Goal: Information Seeking & Learning: Find contact information

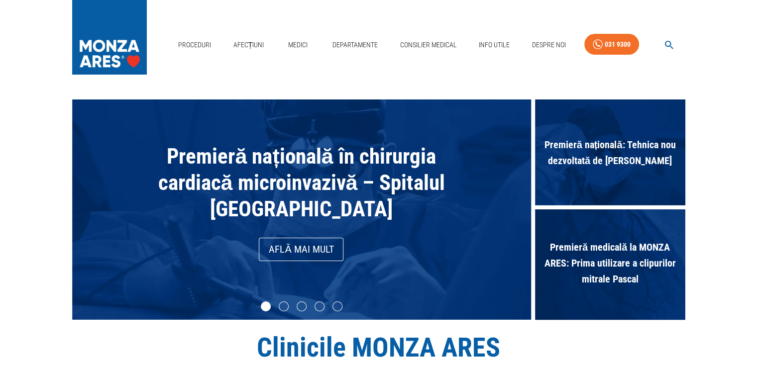
click at [294, 48] on link "Medici" at bounding box center [298, 45] width 32 height 20
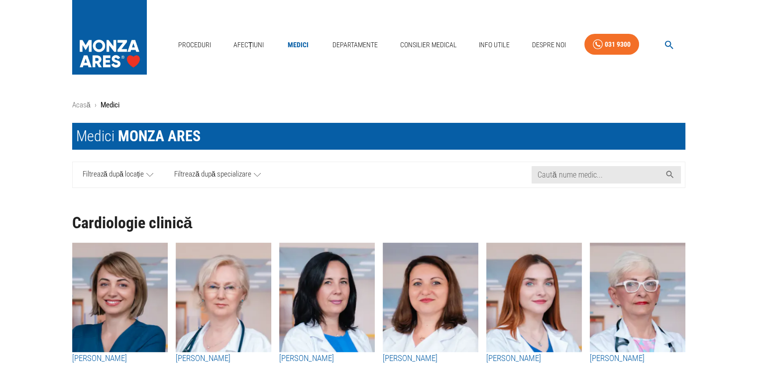
click at [209, 178] on span "Filtrează după specializare" at bounding box center [212, 175] width 77 height 12
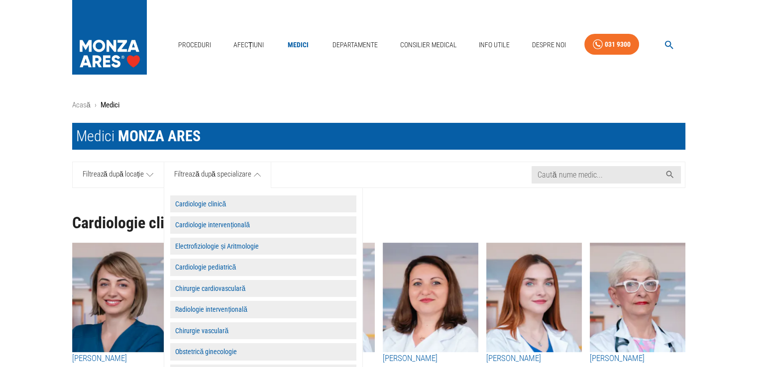
click at [225, 206] on button "Cardiologie clinică" at bounding box center [263, 204] width 186 height 17
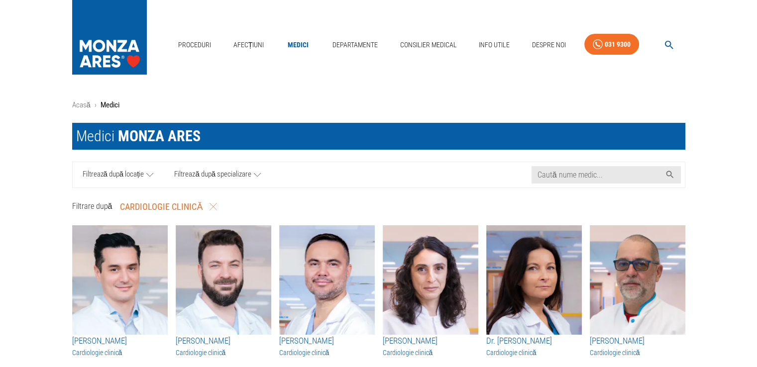
click at [147, 170] on icon at bounding box center [149, 175] width 7 height 12
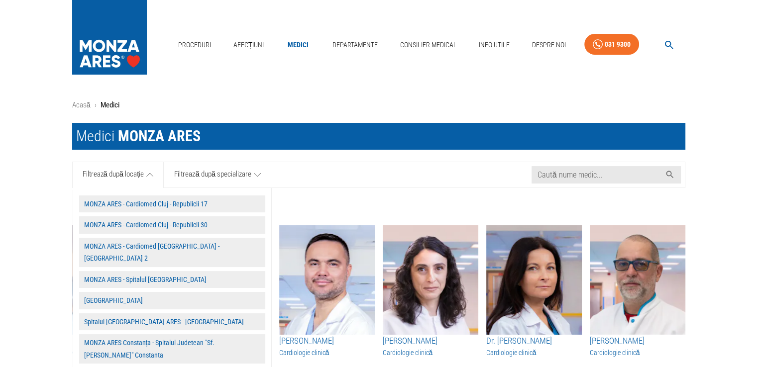
click at [153, 271] on button "MONZA ARES - Spitalul [GEOGRAPHIC_DATA]" at bounding box center [172, 279] width 186 height 17
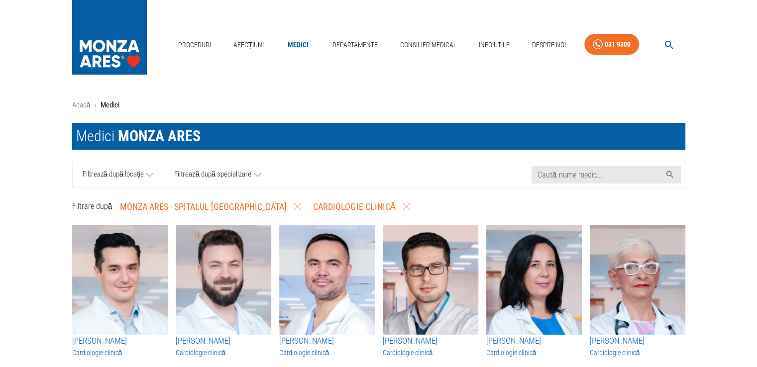
click at [134, 173] on span "Filtrează după locație" at bounding box center [114, 175] width 62 height 12
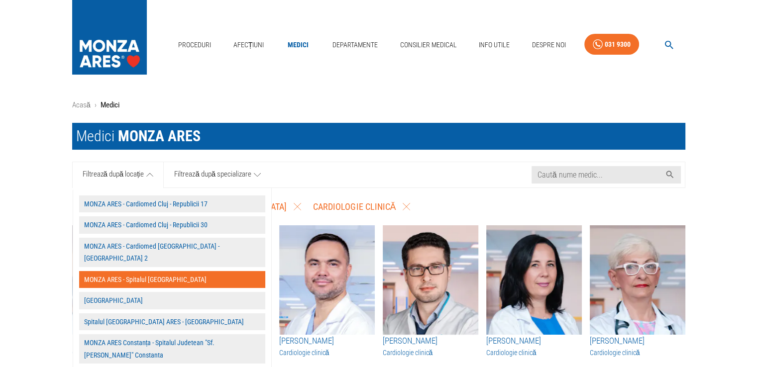
click at [372, 173] on div "Filtrează după locație MONZA ARES - Cardiomed Cluj - Republicii 17 MONZA ARES -…" at bounding box center [378, 175] width 613 height 26
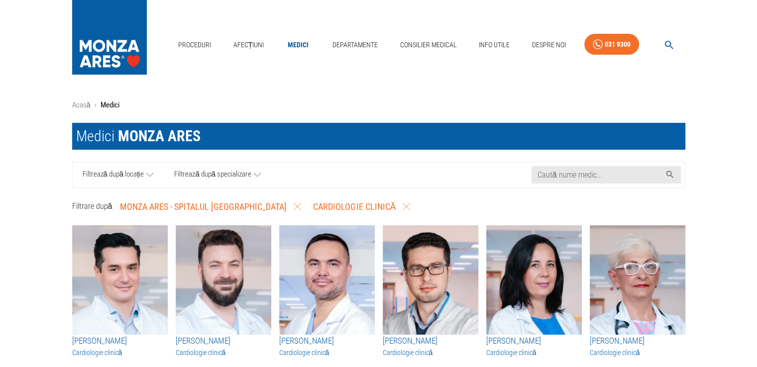
click at [228, 180] on span "Filtrează după specializare" at bounding box center [212, 175] width 77 height 12
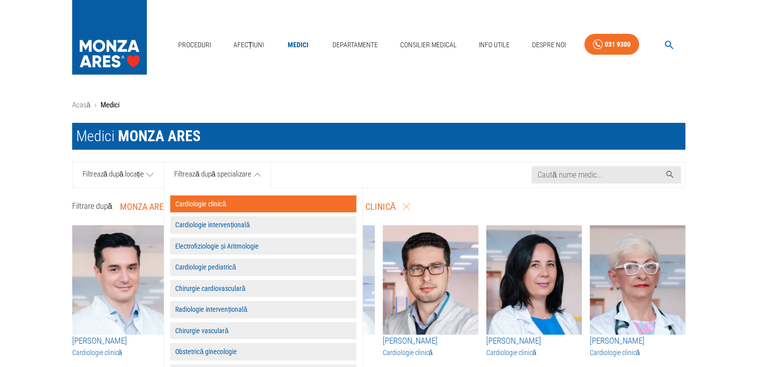
click at [232, 225] on button "Cardiologie intervențională" at bounding box center [263, 224] width 186 height 17
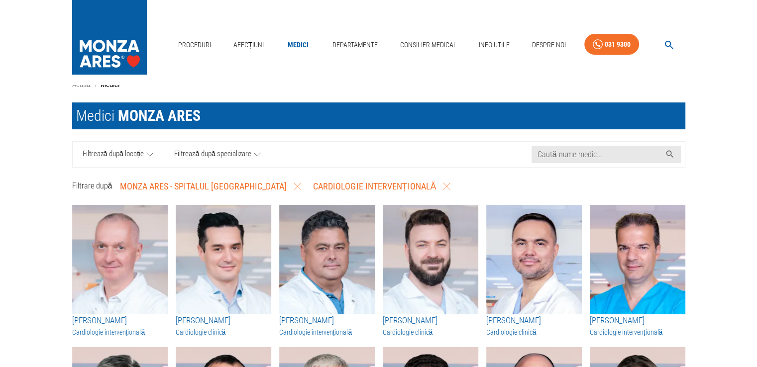
scroll to position [14, 0]
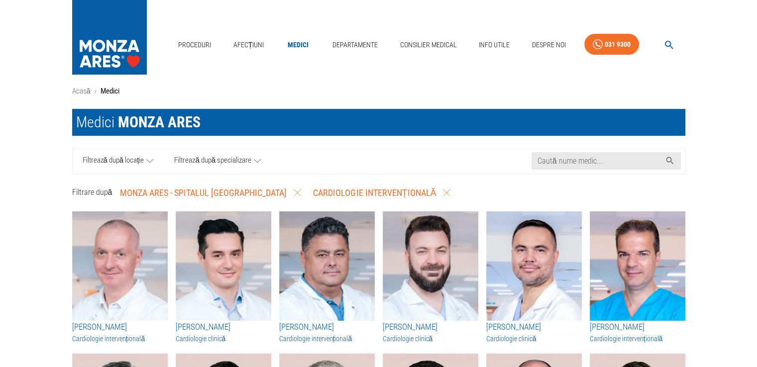
click at [233, 159] on span "Filtrează după specializare" at bounding box center [212, 161] width 77 height 12
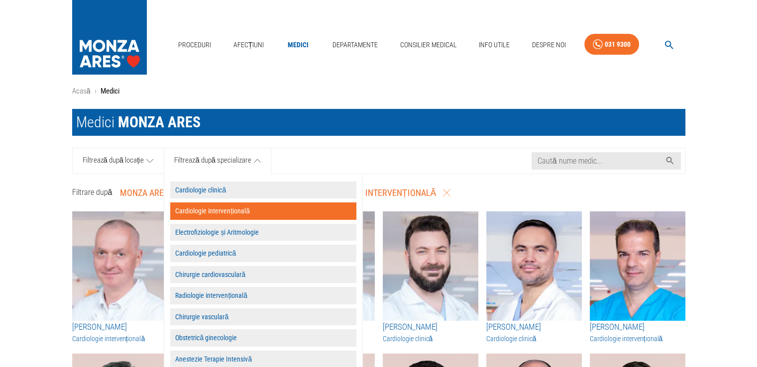
click at [231, 229] on button "Electrofiziologie și Aritmologie" at bounding box center [263, 232] width 186 height 17
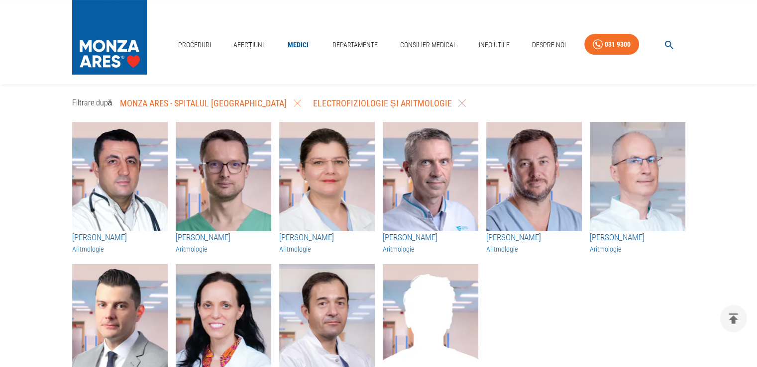
scroll to position [104, 0]
click at [535, 178] on img "button" at bounding box center [534, 176] width 96 height 109
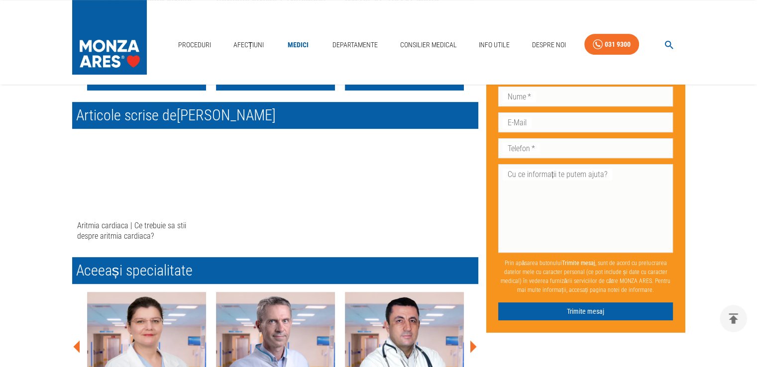
scroll to position [477, 0]
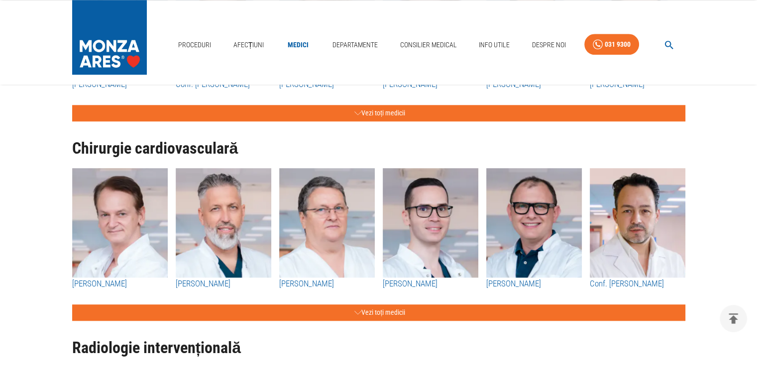
scroll to position [1024, 0]
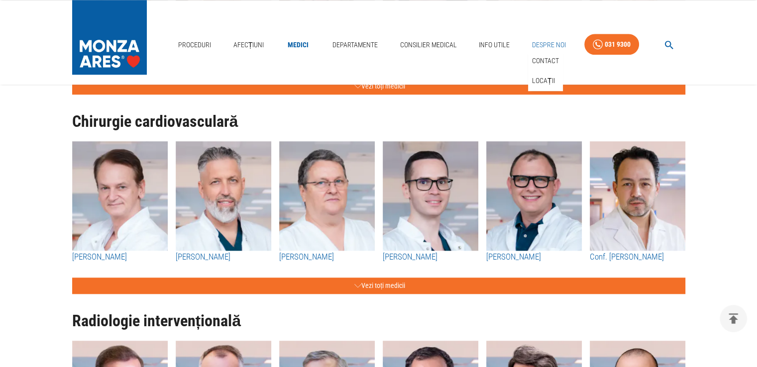
click at [545, 37] on link "Despre Noi" at bounding box center [549, 45] width 42 height 20
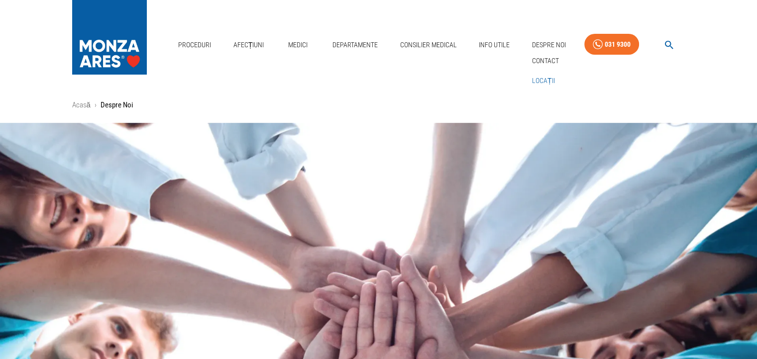
click at [542, 81] on link "Locații" at bounding box center [543, 81] width 27 height 16
